Goal: Task Accomplishment & Management: Manage account settings

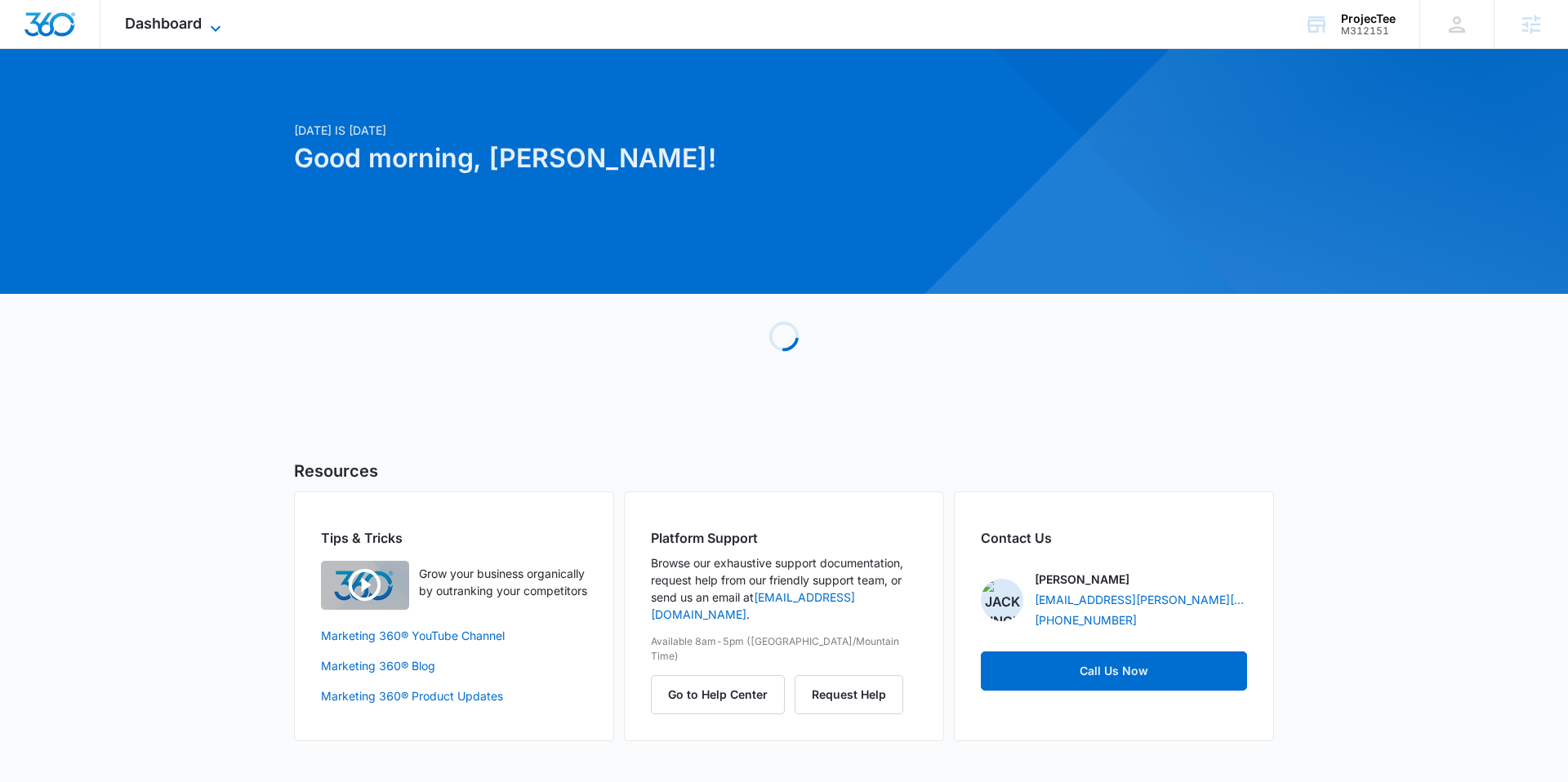
click at [163, 25] on span "Dashboard" at bounding box center [163, 24] width 77 height 17
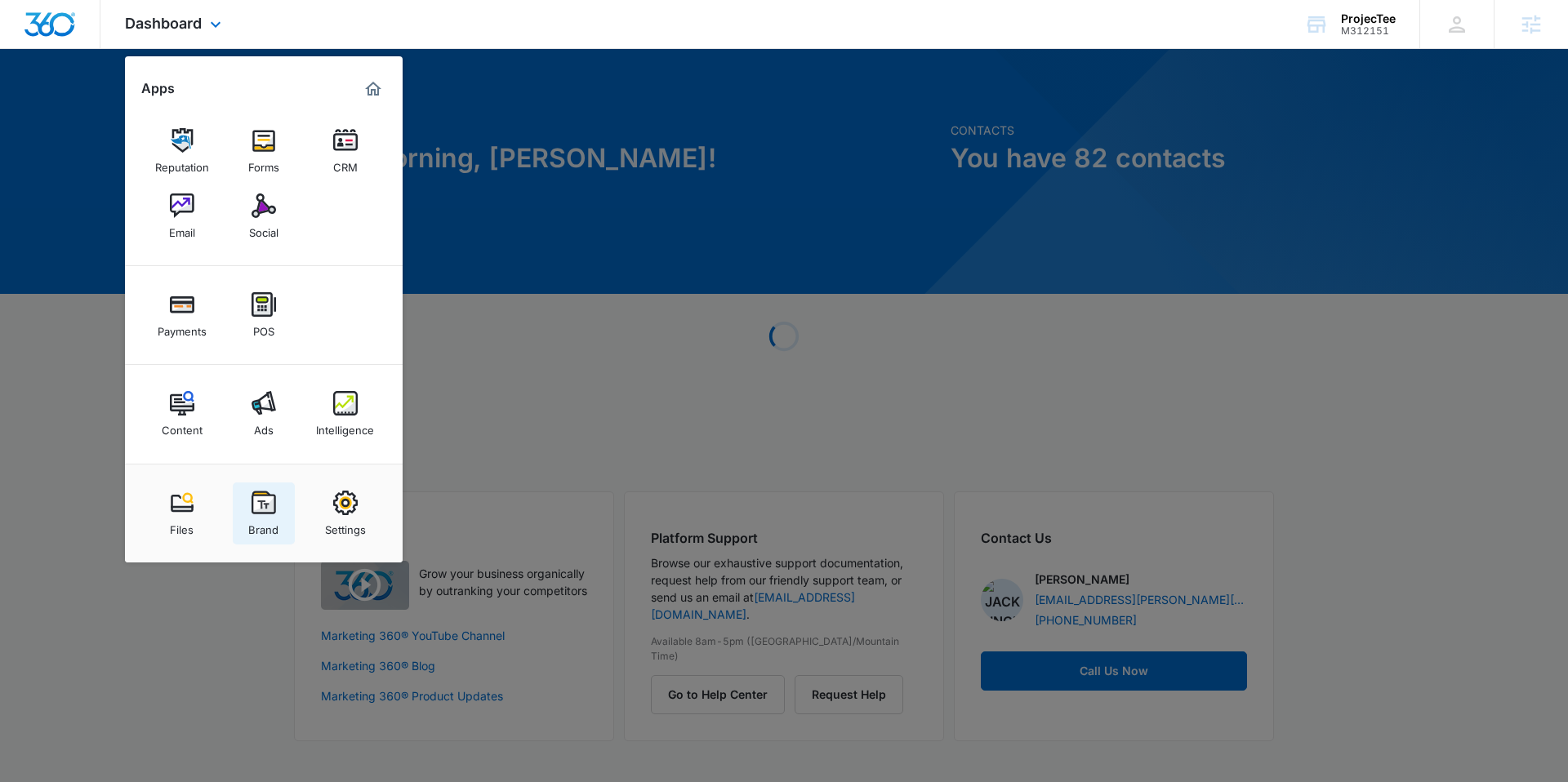
click at [265, 503] on img at bounding box center [264, 503] width 24 height 24
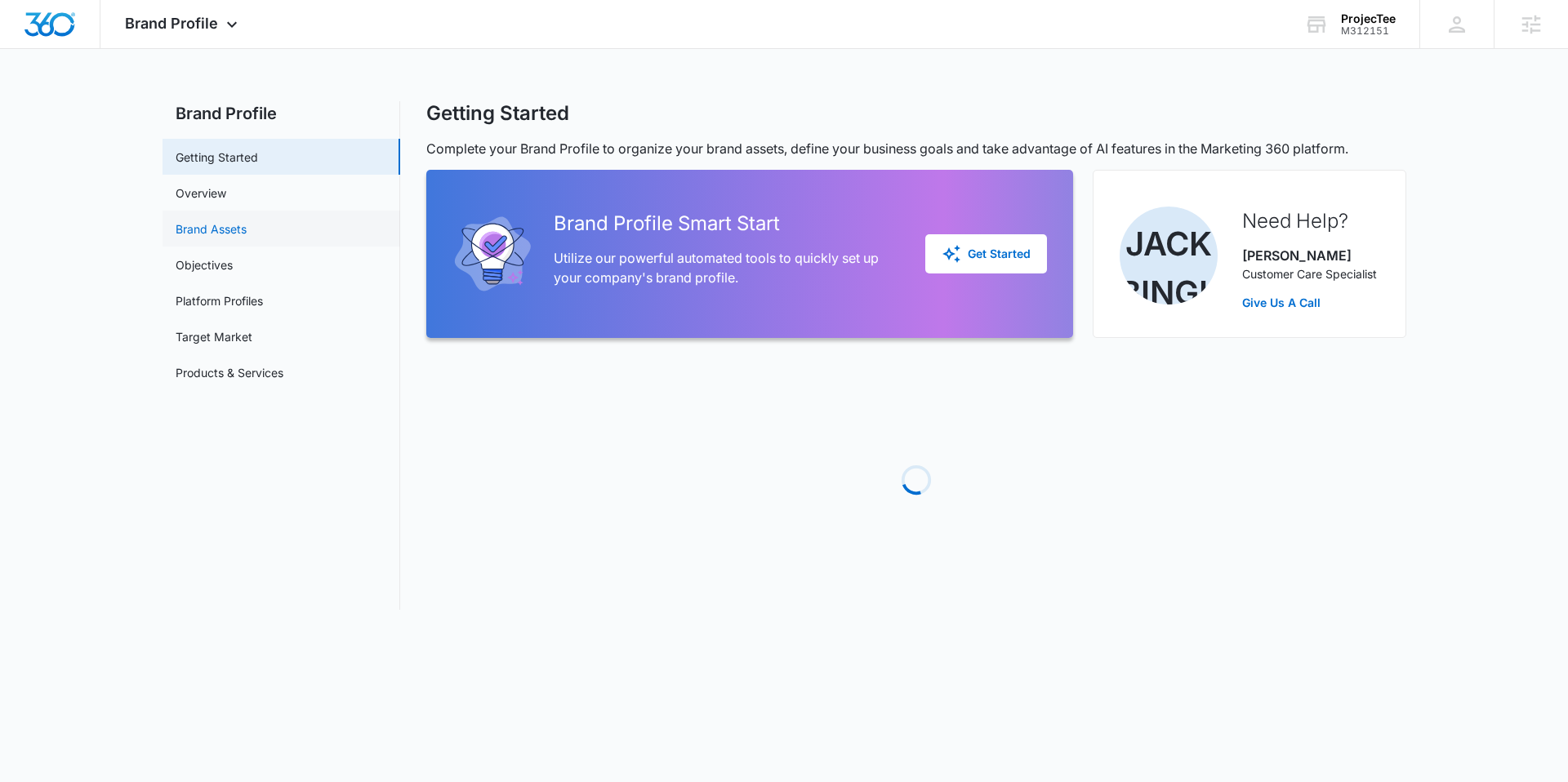
click at [230, 232] on link "Brand Assets" at bounding box center [211, 229] width 71 height 17
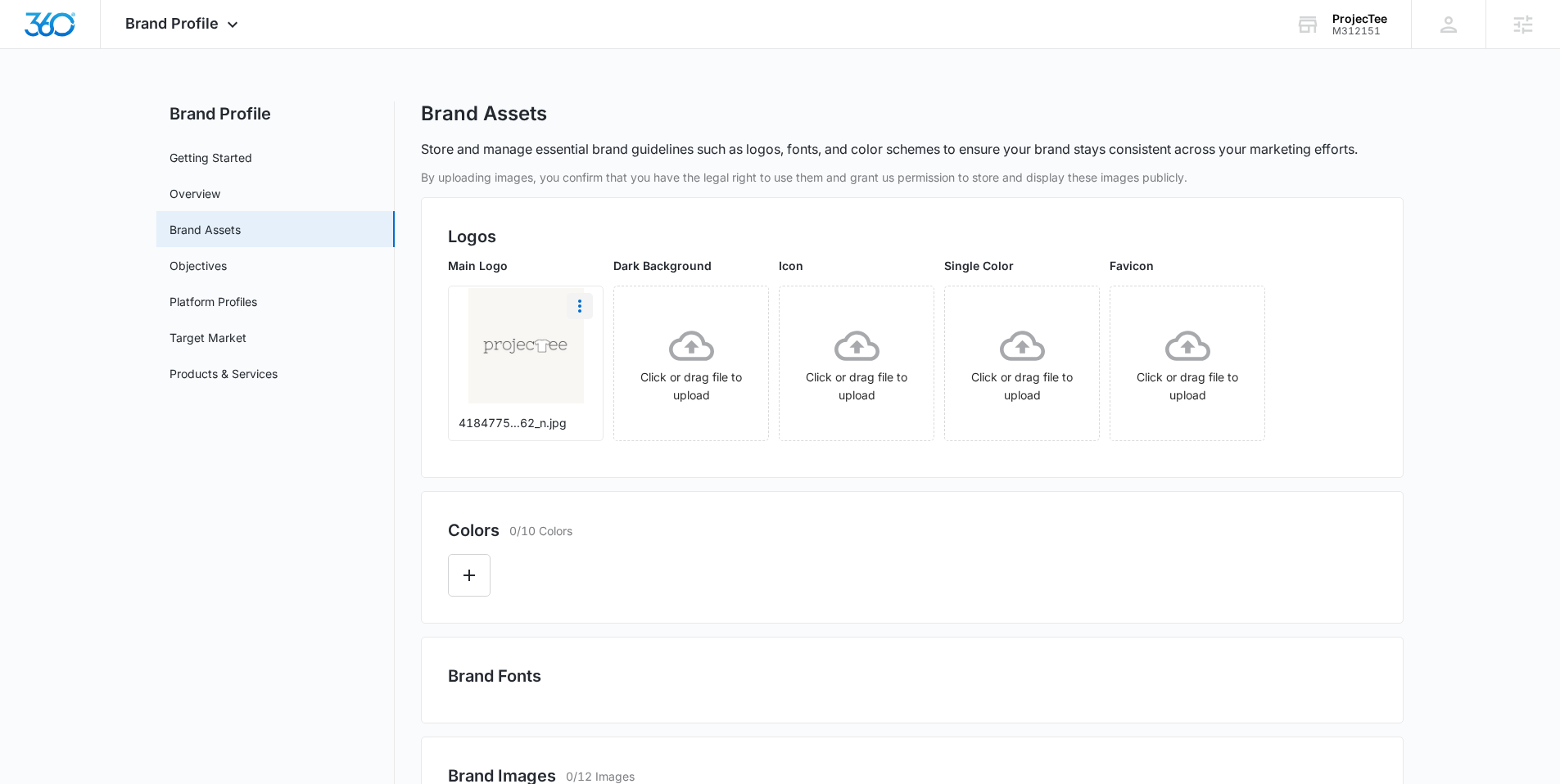
click at [579, 307] on icon "More" at bounding box center [579, 306] width 19 height 19
click at [634, 351] on div "Download" at bounding box center [613, 351] width 53 height 11
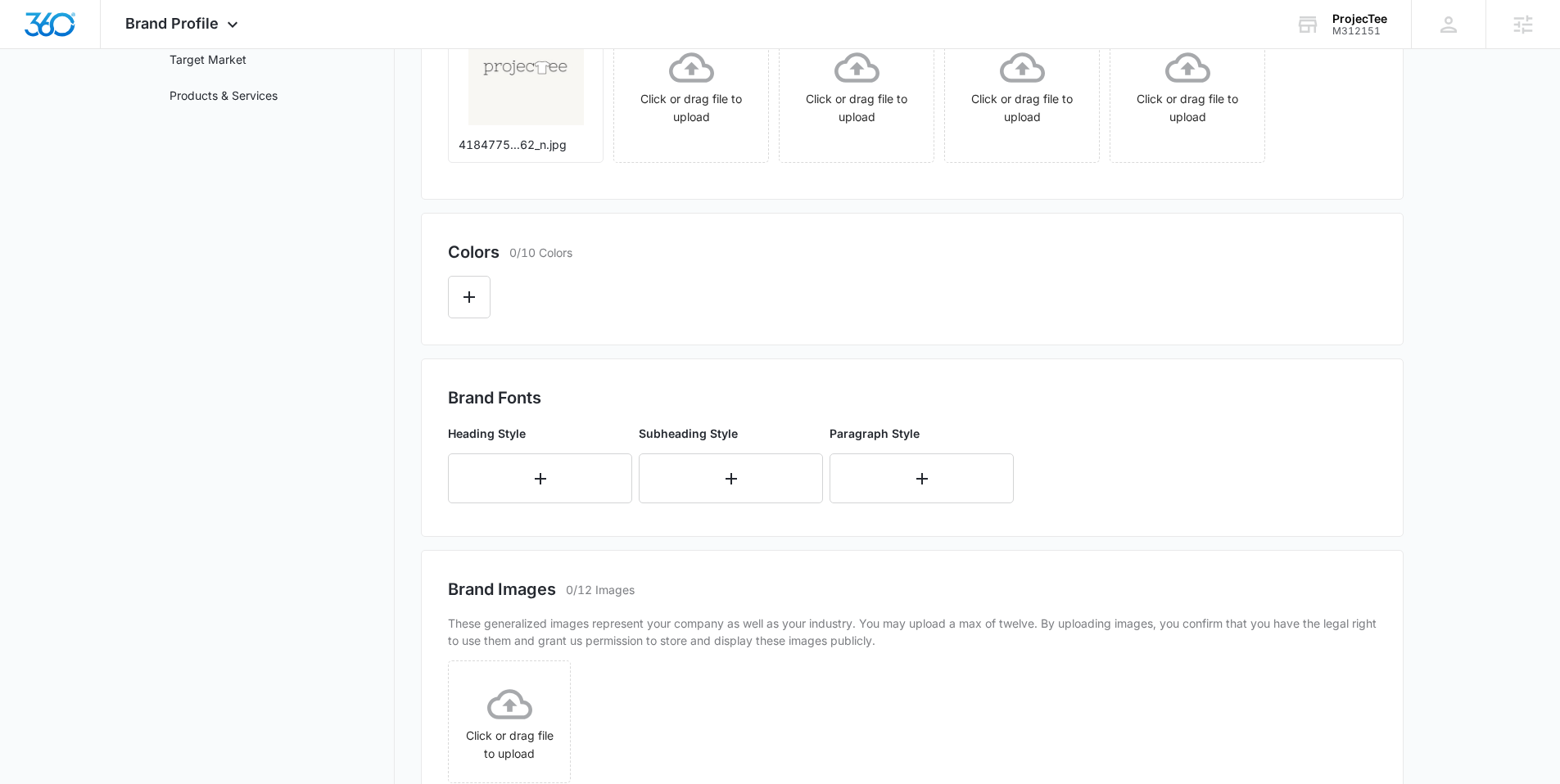
scroll to position [596, 0]
